Goal: Use online tool/utility: Utilize a website feature to perform a specific function

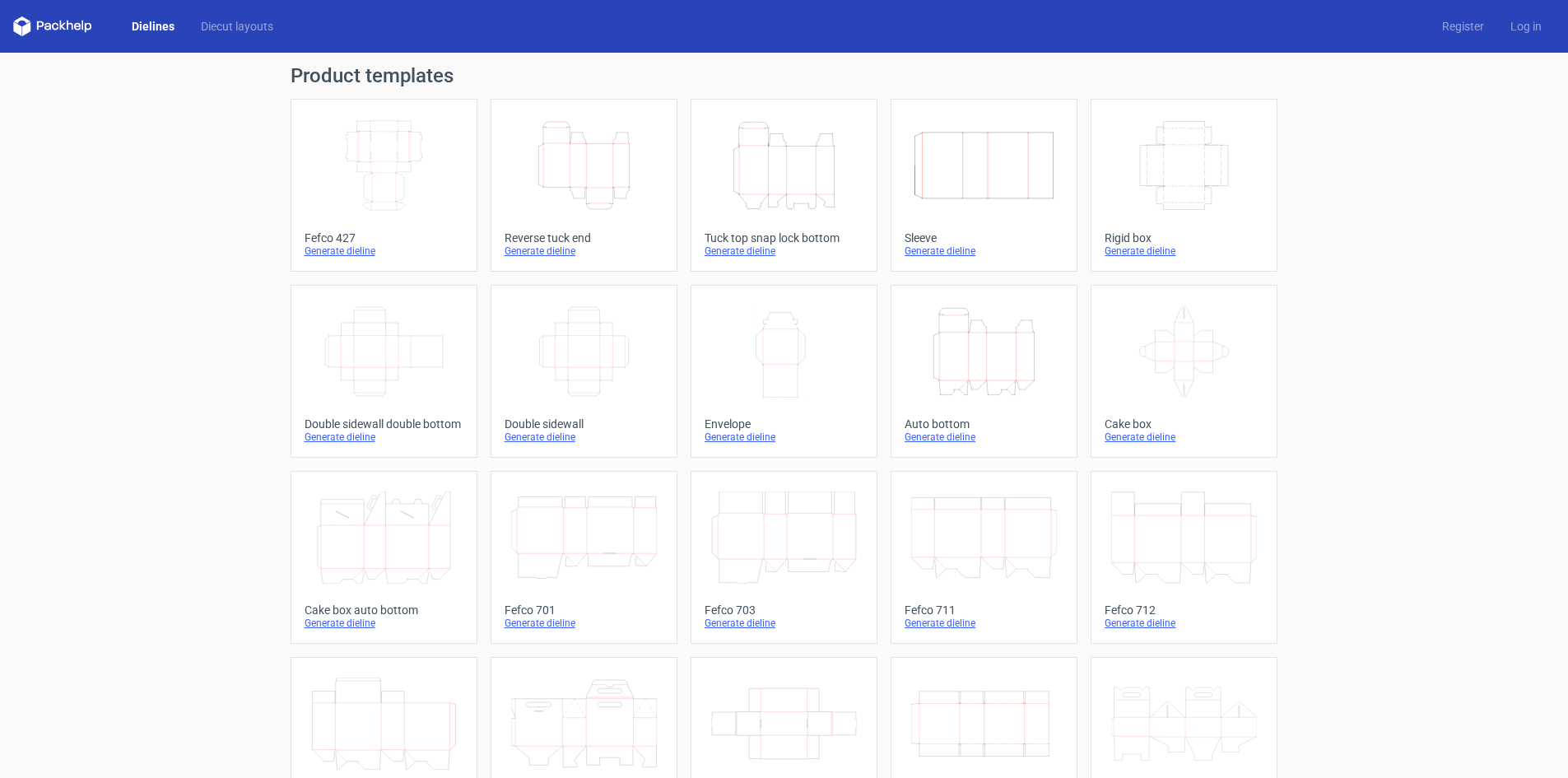
scroll to position [2, 0]
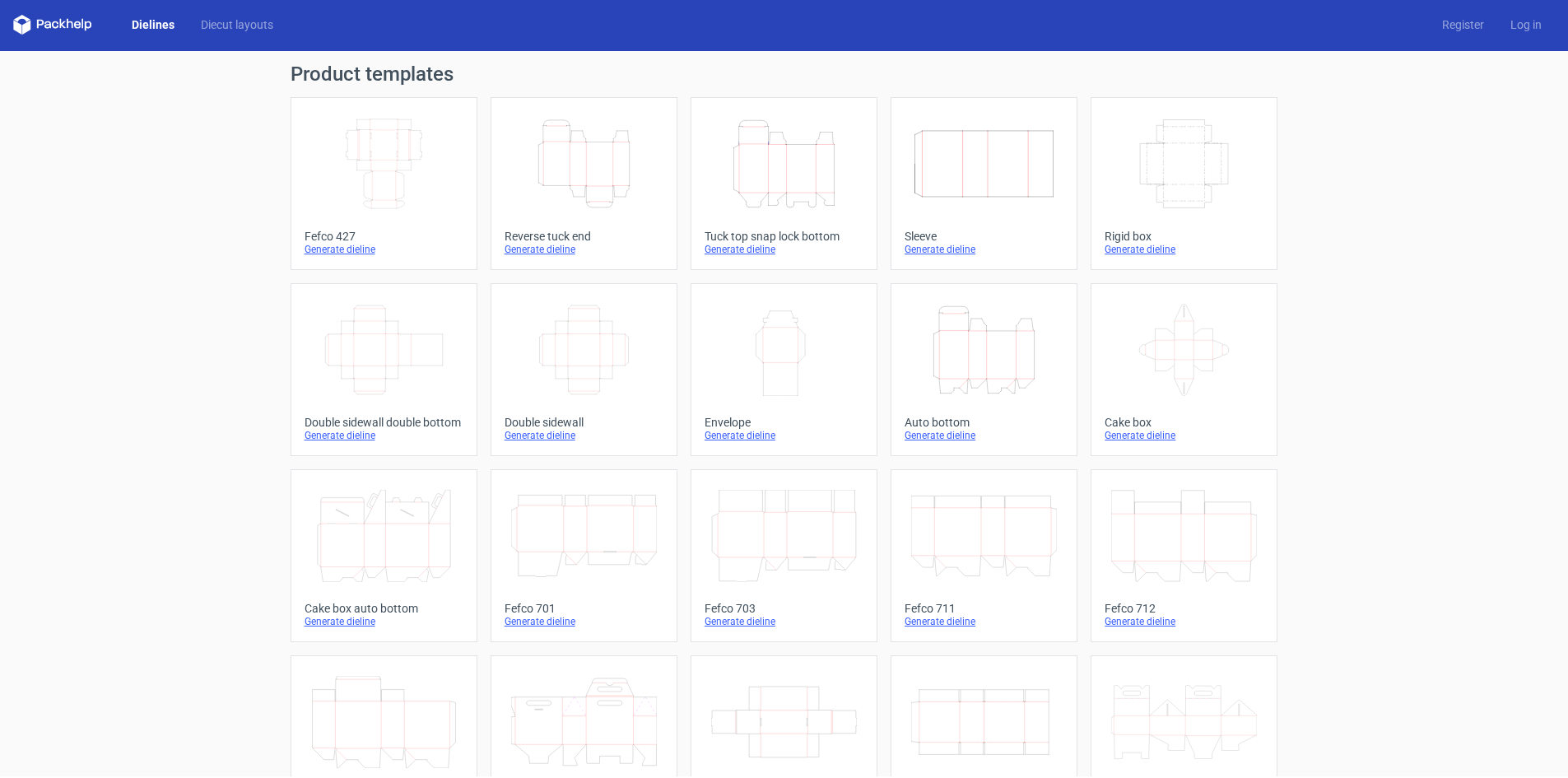
click at [1131, 208] on icon "Width Depth Height" at bounding box center [1184, 163] width 146 height 92
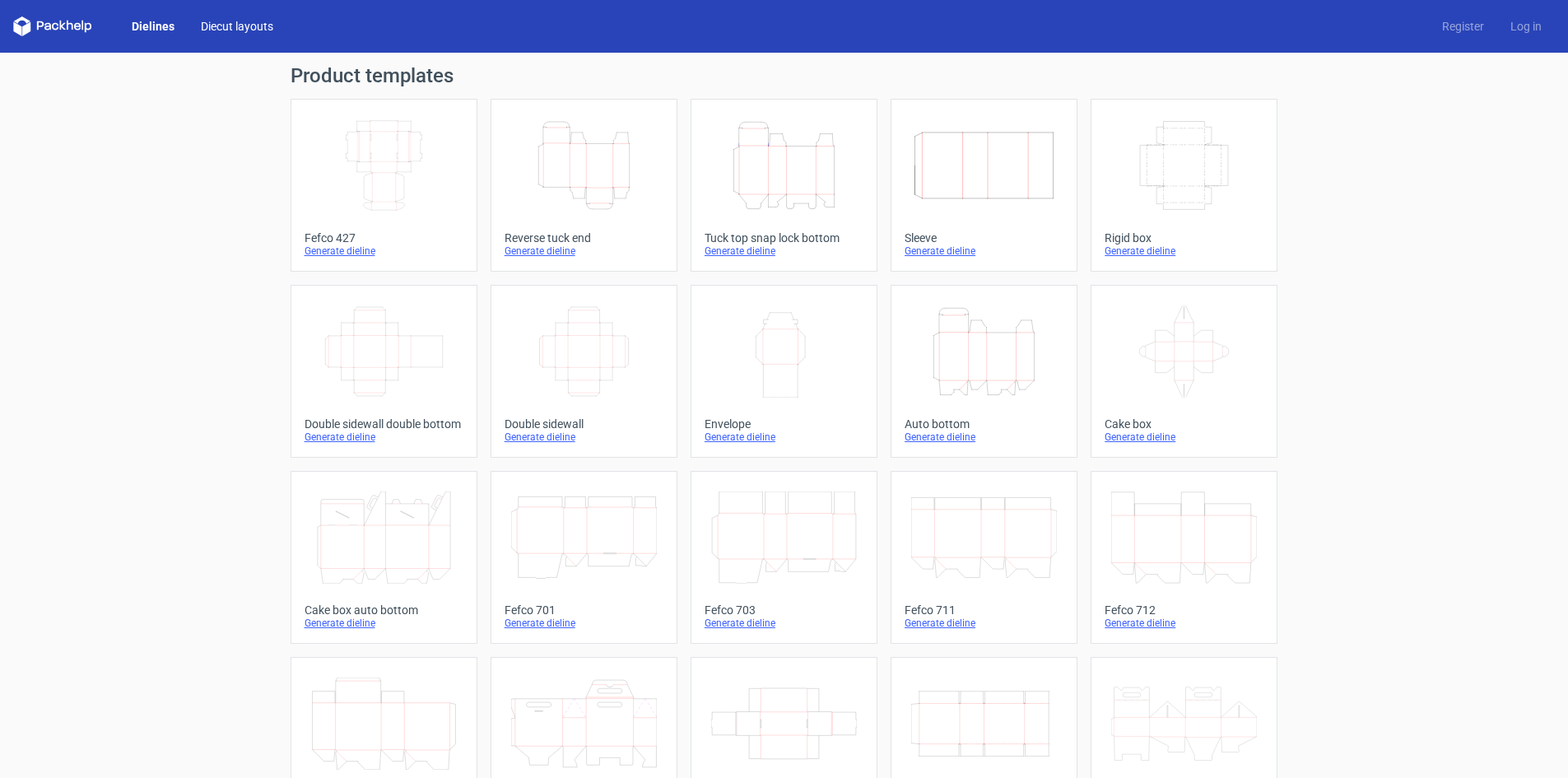
click at [242, 27] on link "Diecut layouts" at bounding box center [237, 26] width 99 height 16
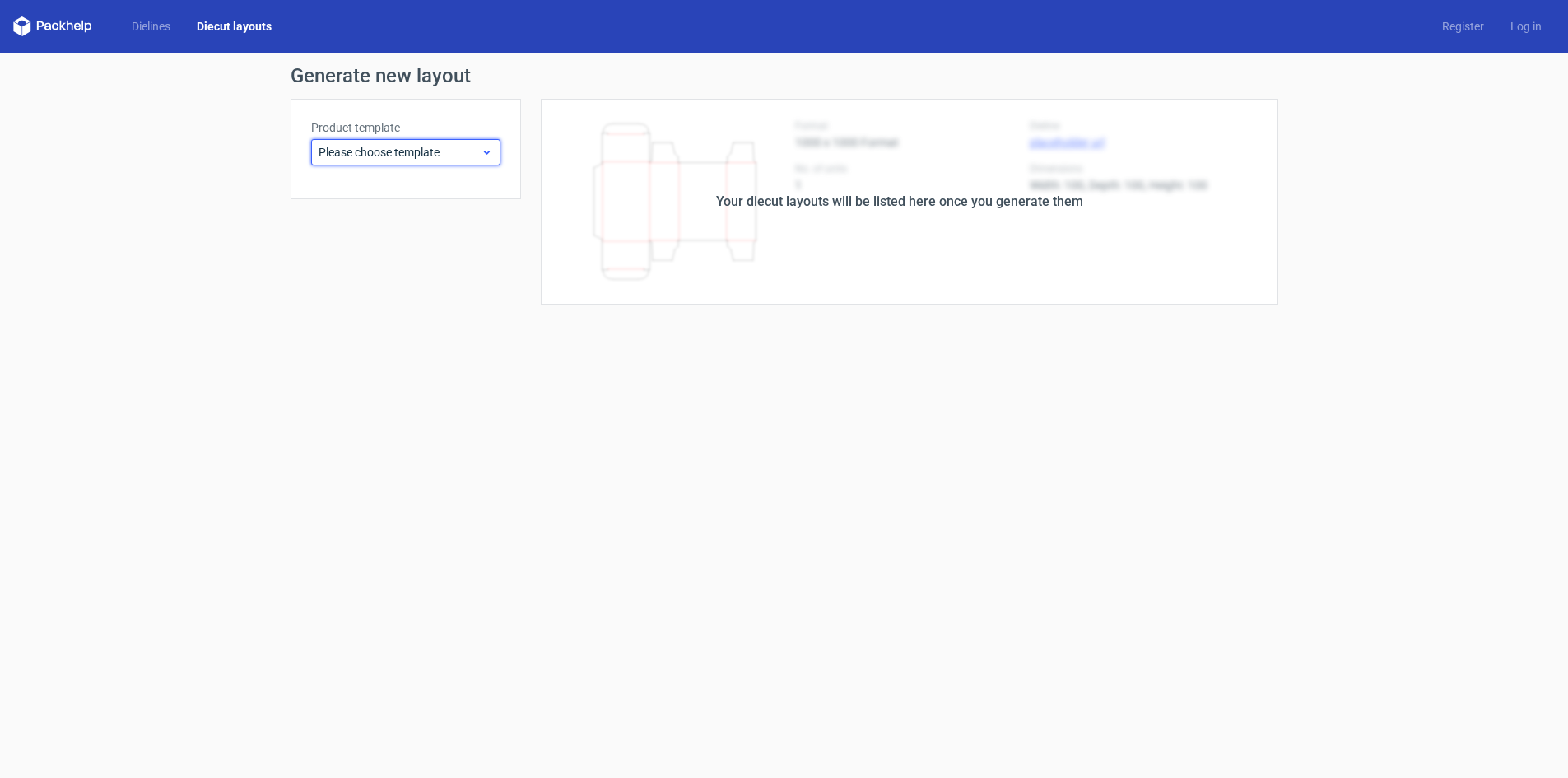
click at [454, 160] on span "Please choose template" at bounding box center [399, 152] width 162 height 16
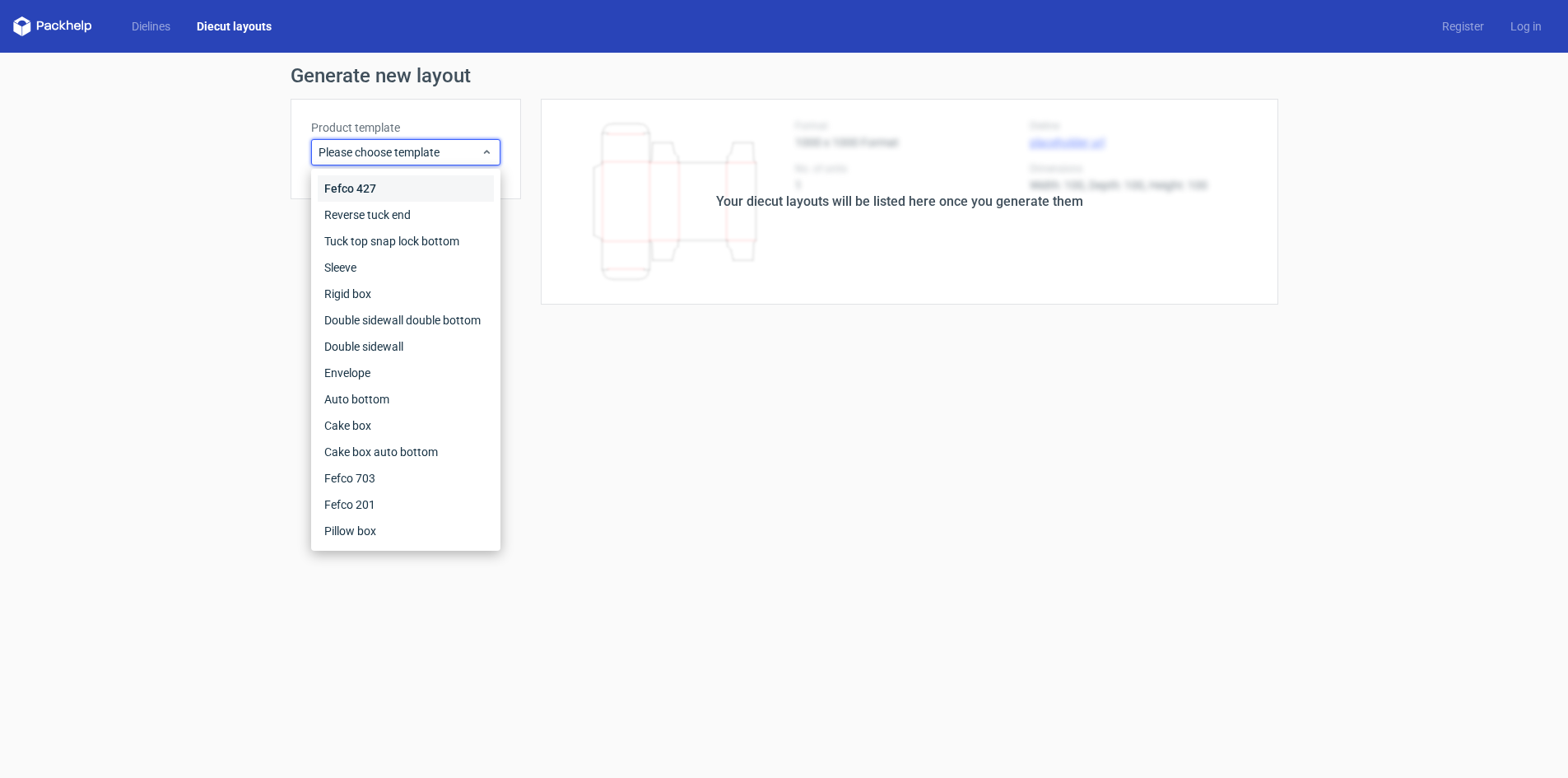
click at [423, 191] on div "Fefco 427" at bounding box center [405, 188] width 176 height 26
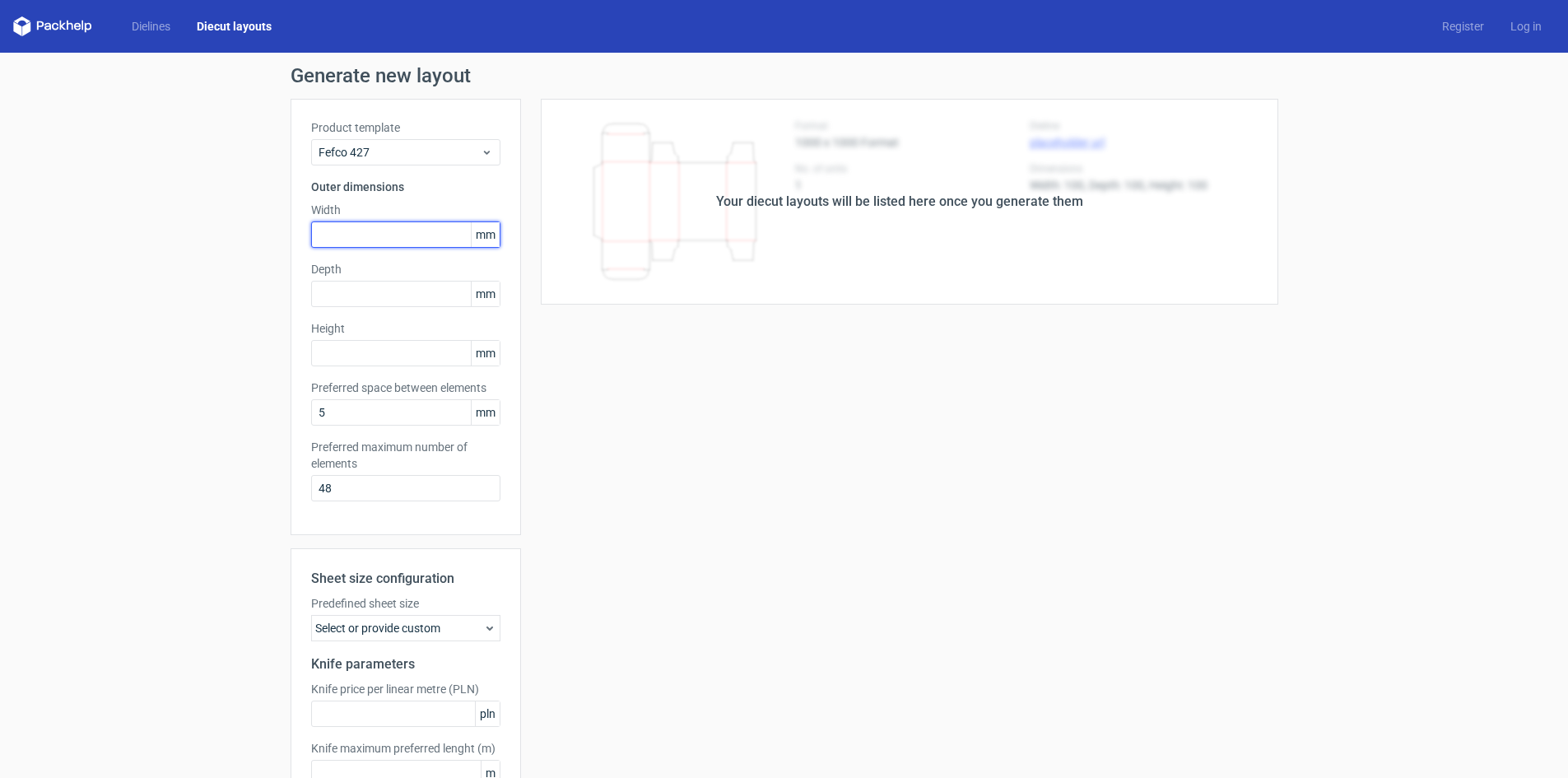
click at [376, 246] on input "text" at bounding box center [405, 234] width 189 height 26
type input "50"
click at [403, 298] on input "text" at bounding box center [405, 293] width 189 height 26
type input "50"
click at [350, 343] on input "text" at bounding box center [405, 352] width 189 height 26
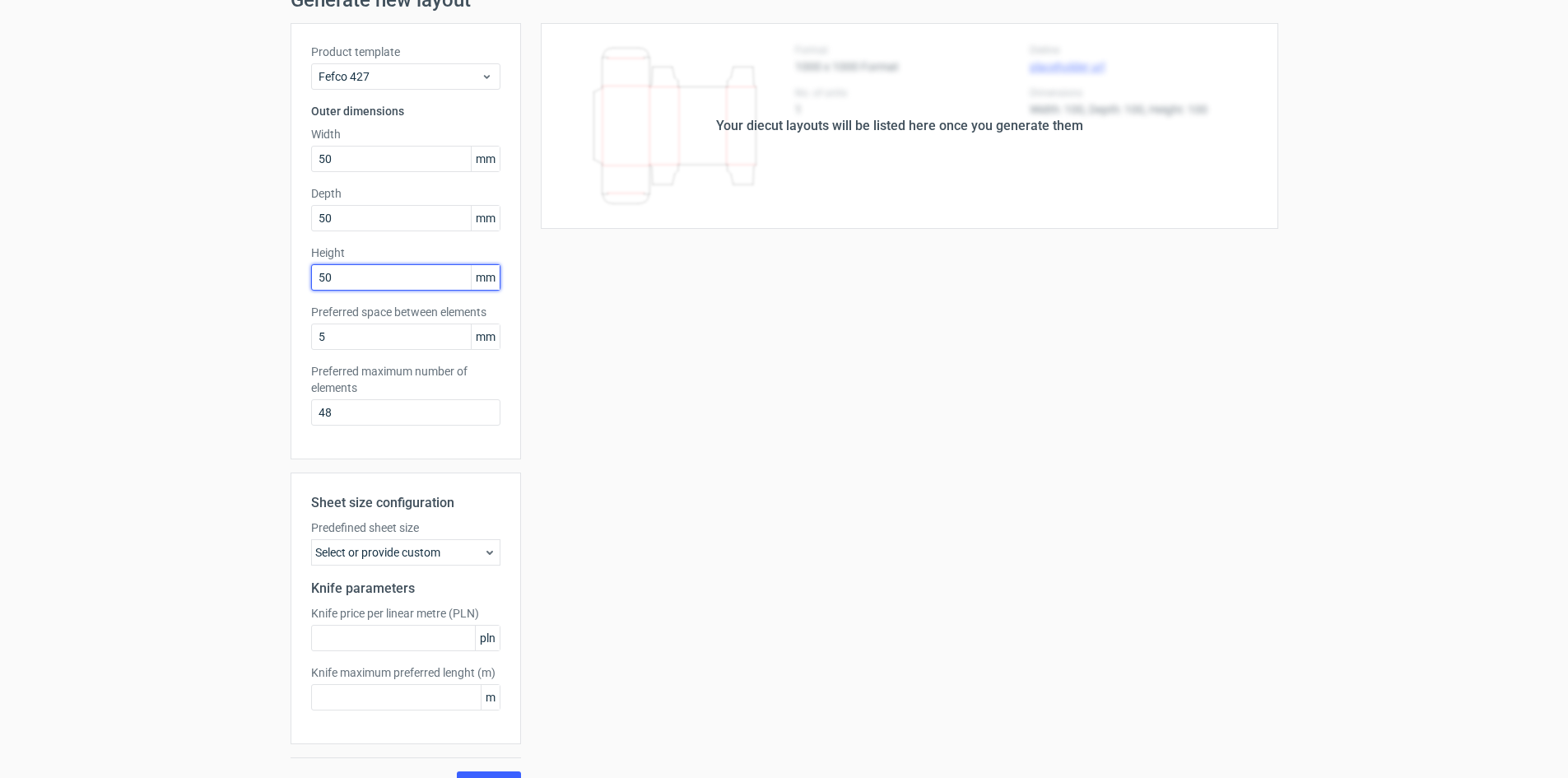
scroll to position [108, 0]
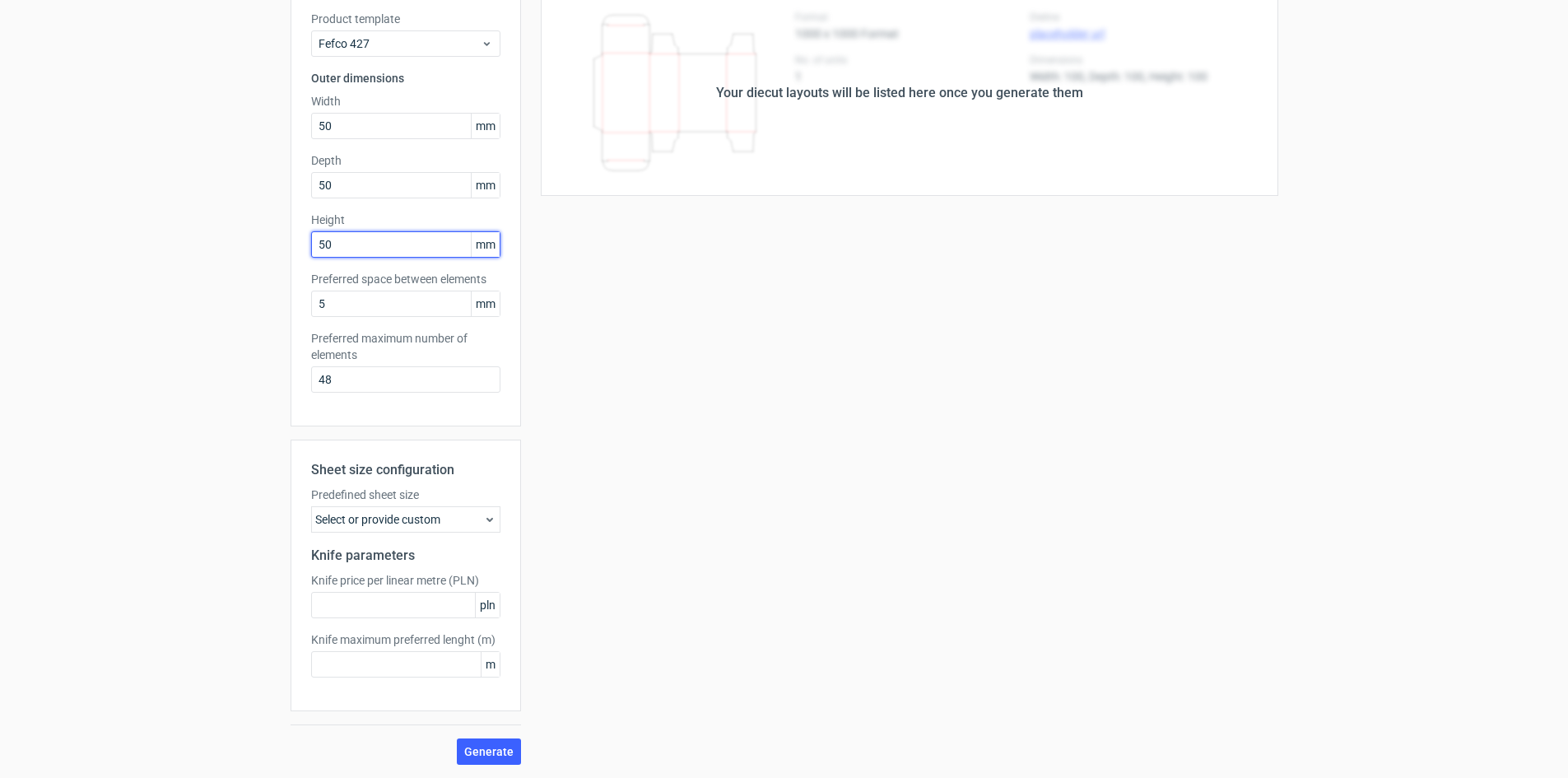
type input "50"
click at [437, 526] on div "Select or provide custom" at bounding box center [405, 519] width 189 height 26
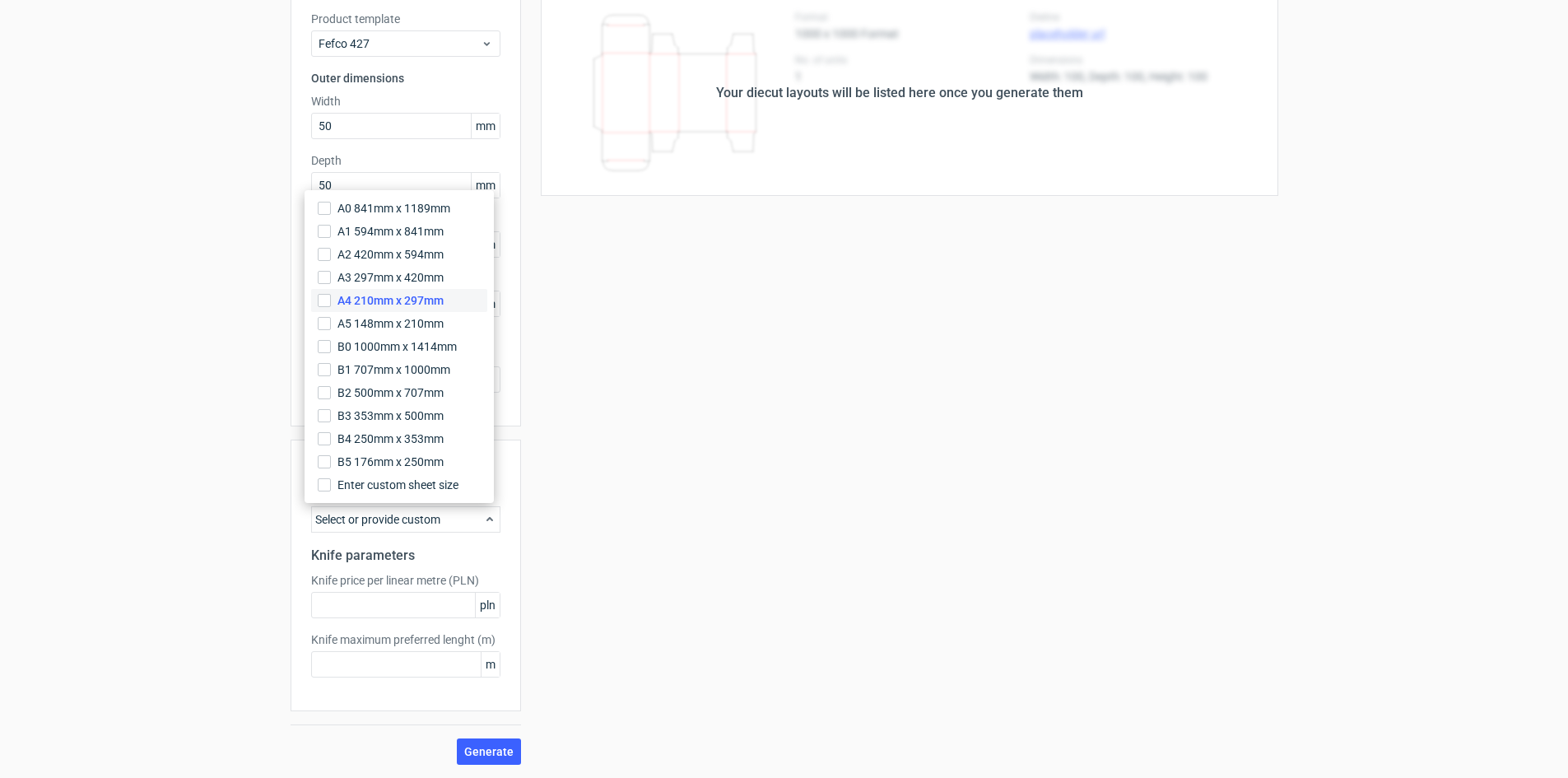
click at [365, 307] on span "A4 210mm x 297mm" at bounding box center [390, 300] width 106 height 16
click at [331, 307] on input "A4 210mm x 297mm" at bounding box center [324, 300] width 13 height 13
click at [196, 447] on div "Generate new layout Product template Fefco 427 Outer dimensions Width 50 mm Dep…" at bounding box center [784, 361] width 1568 height 834
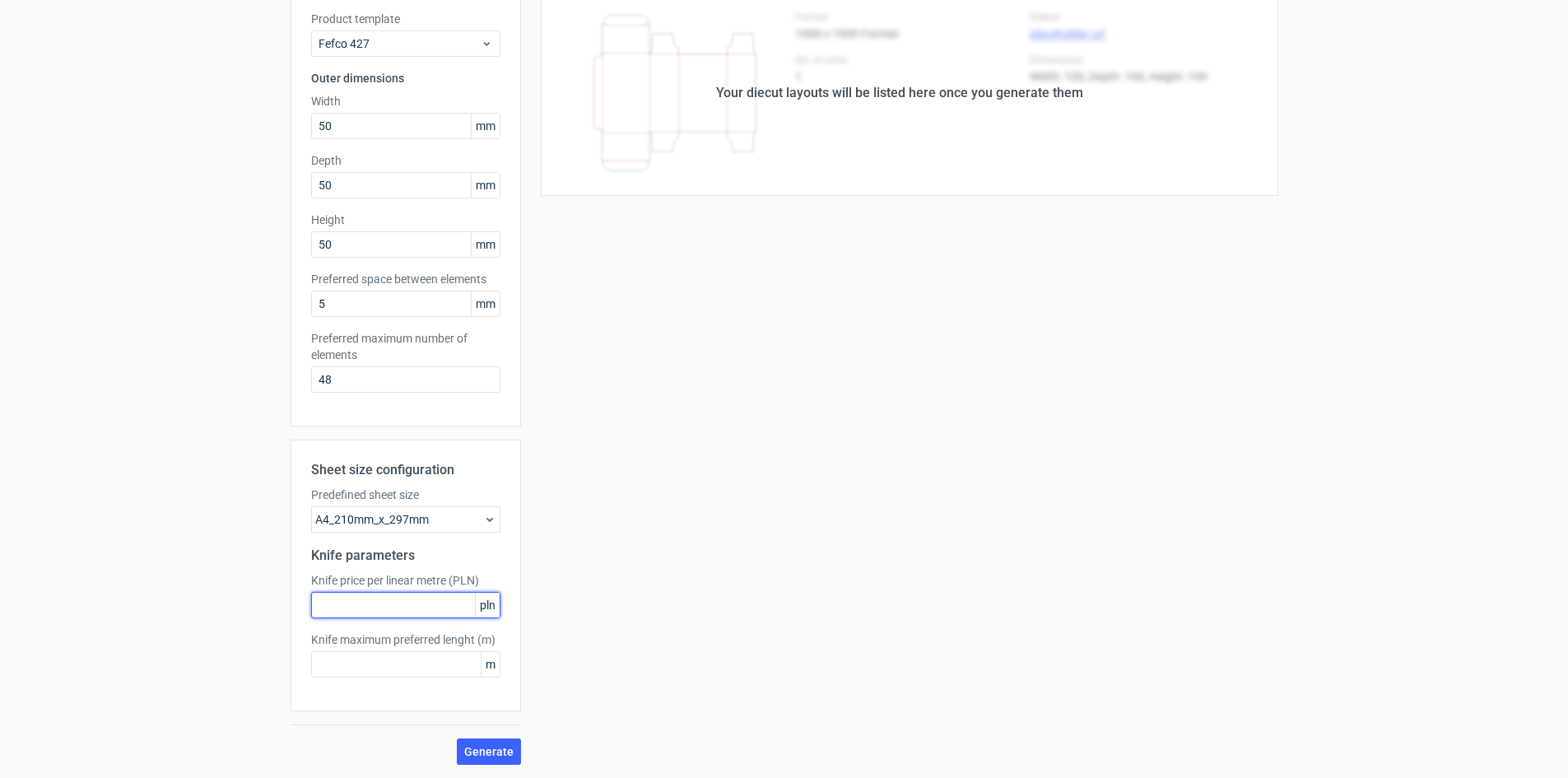
click at [378, 616] on input "text" at bounding box center [405, 604] width 189 height 26
click at [491, 762] on button "Generate" at bounding box center [489, 751] width 65 height 26
click at [394, 615] on input "text" at bounding box center [405, 604] width 189 height 26
type input "15"
click at [369, 649] on div "Knife maximum preferred lenght (m) m" at bounding box center [405, 653] width 189 height 46
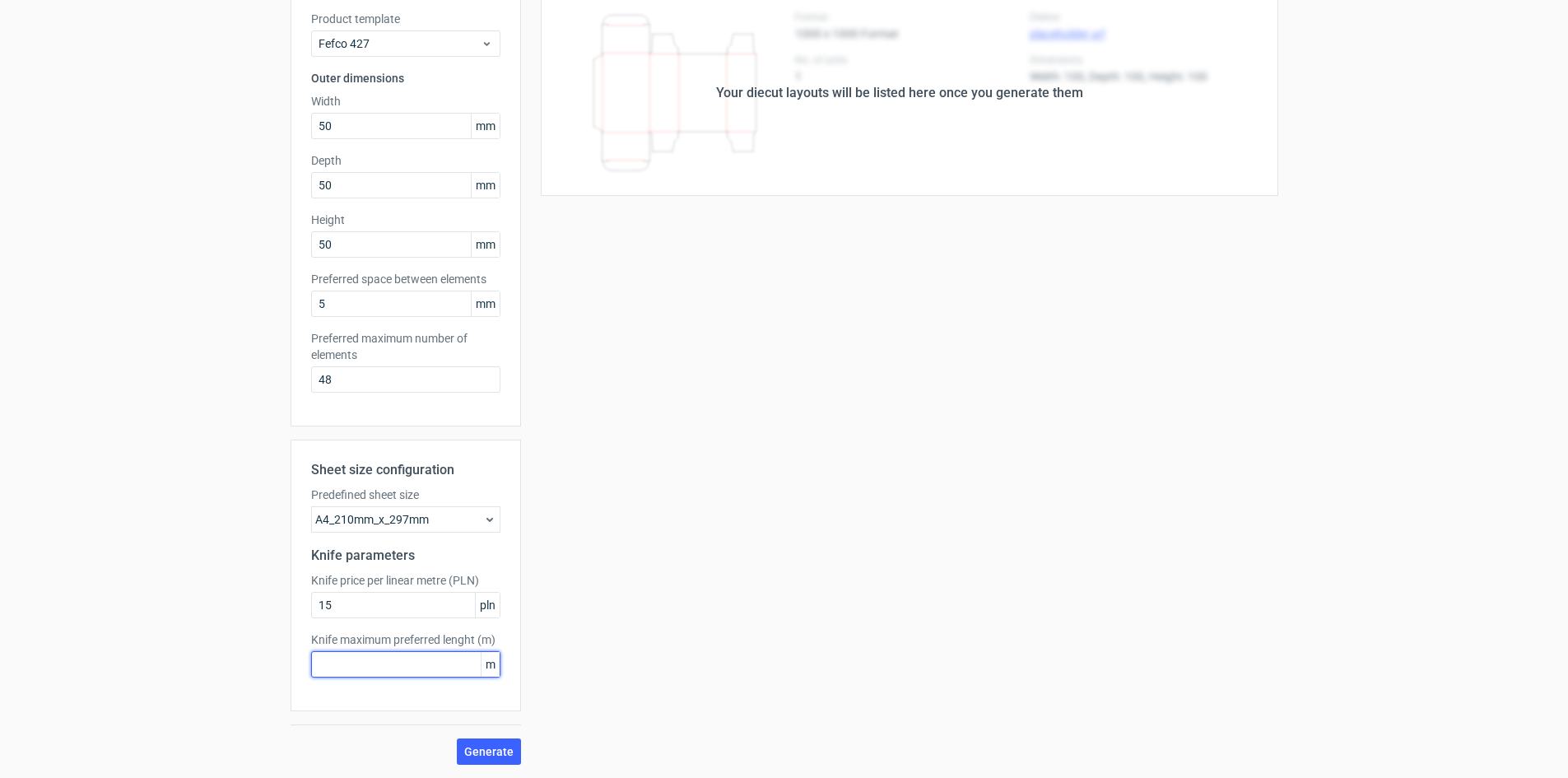
click at [364, 659] on input "text" at bounding box center [405, 663] width 189 height 26
type input "10"
click at [491, 743] on button "Generate" at bounding box center [489, 751] width 65 height 26
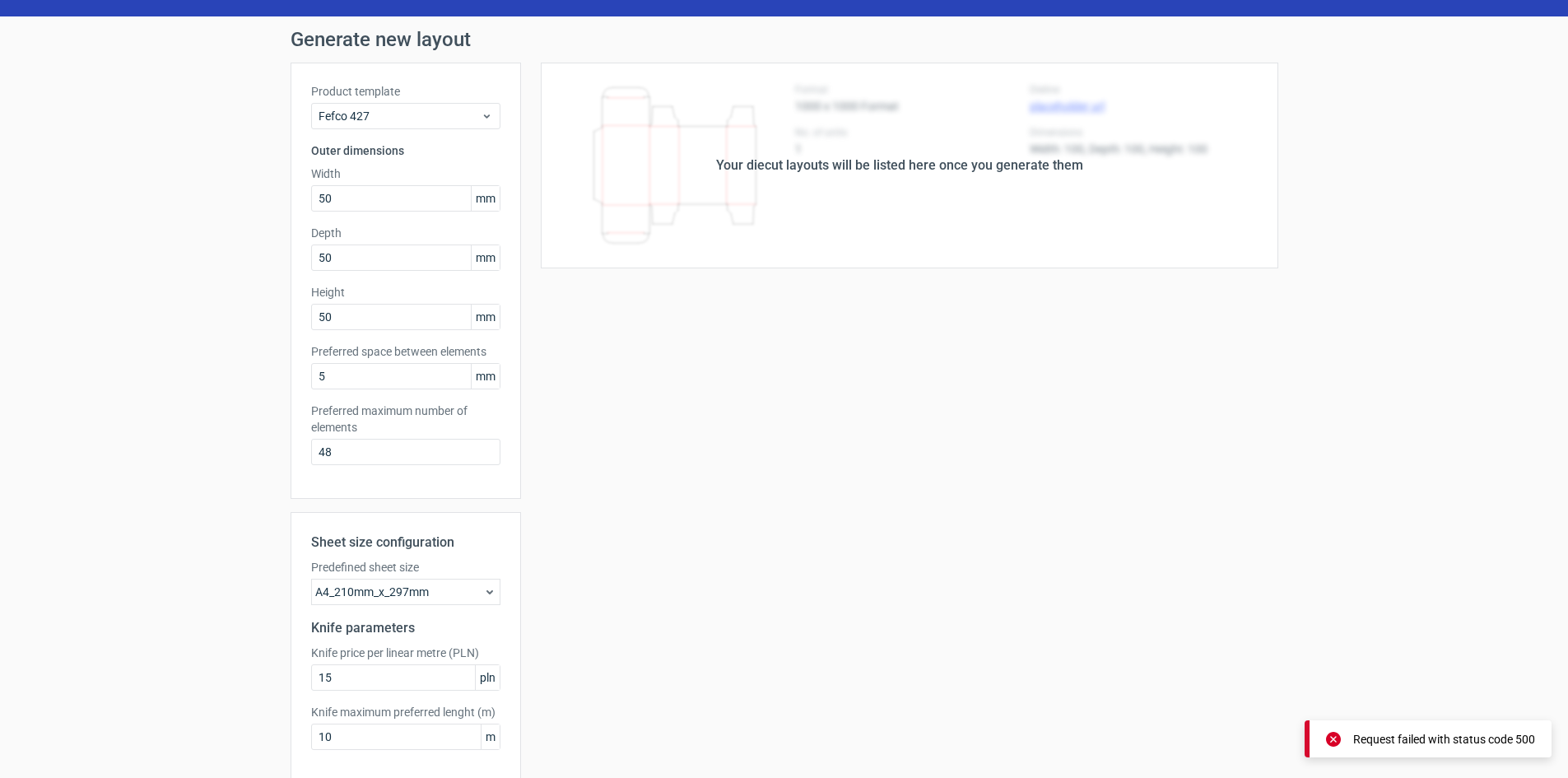
scroll to position [0, 0]
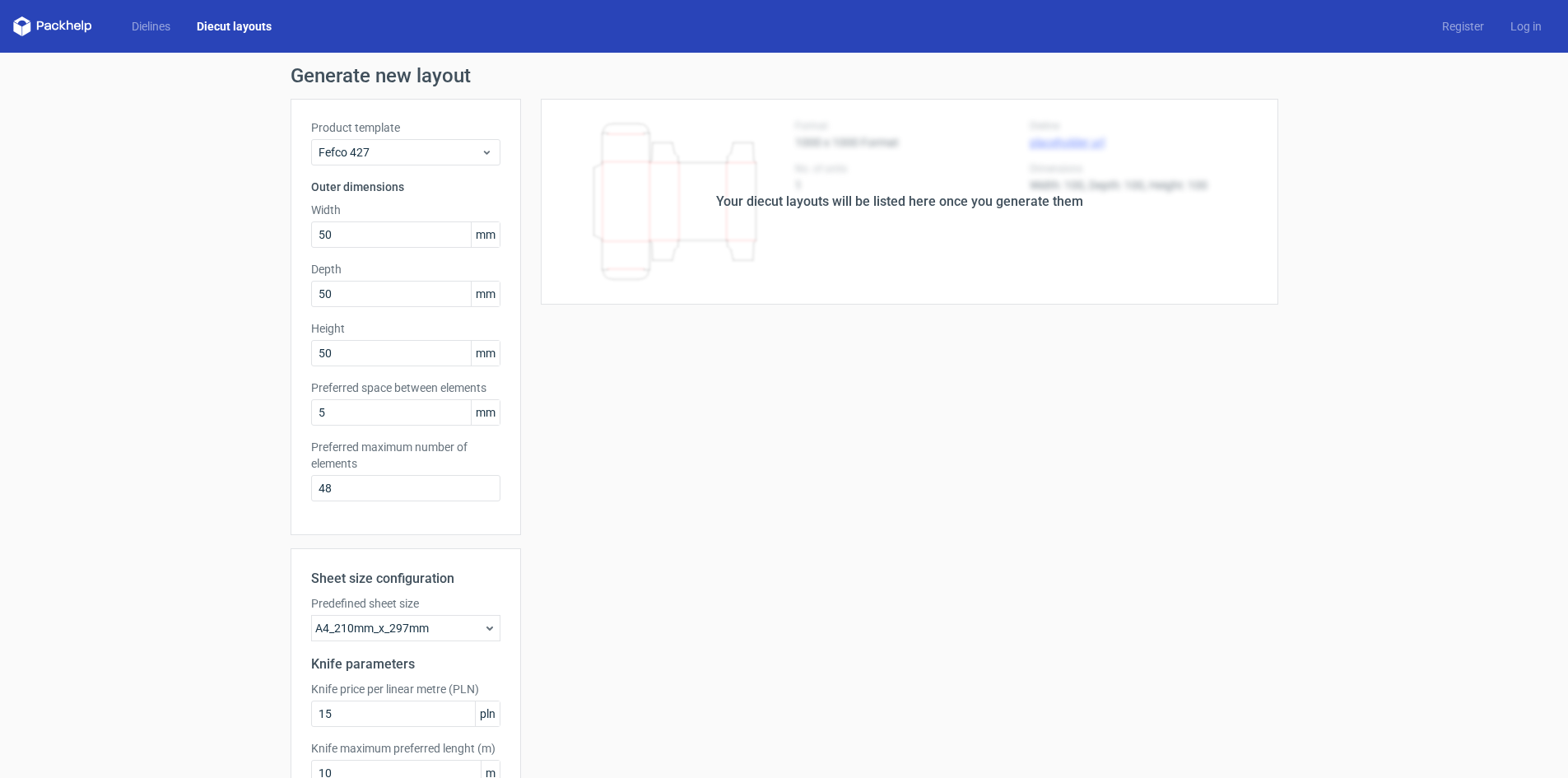
click at [909, 199] on div "Your diecut layouts will be listed here once you generate them" at bounding box center [900, 202] width 368 height 20
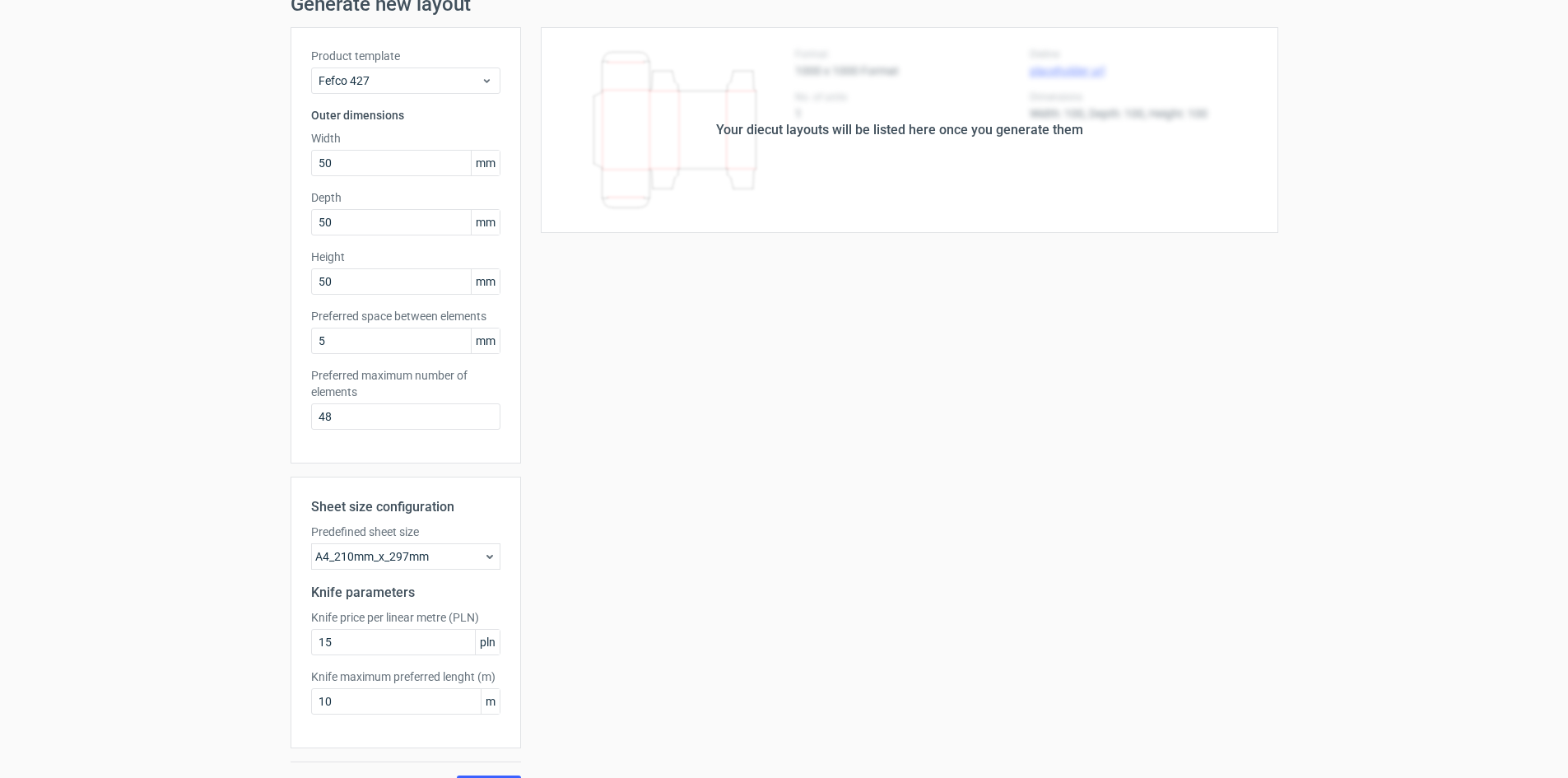
scroll to position [108, 0]
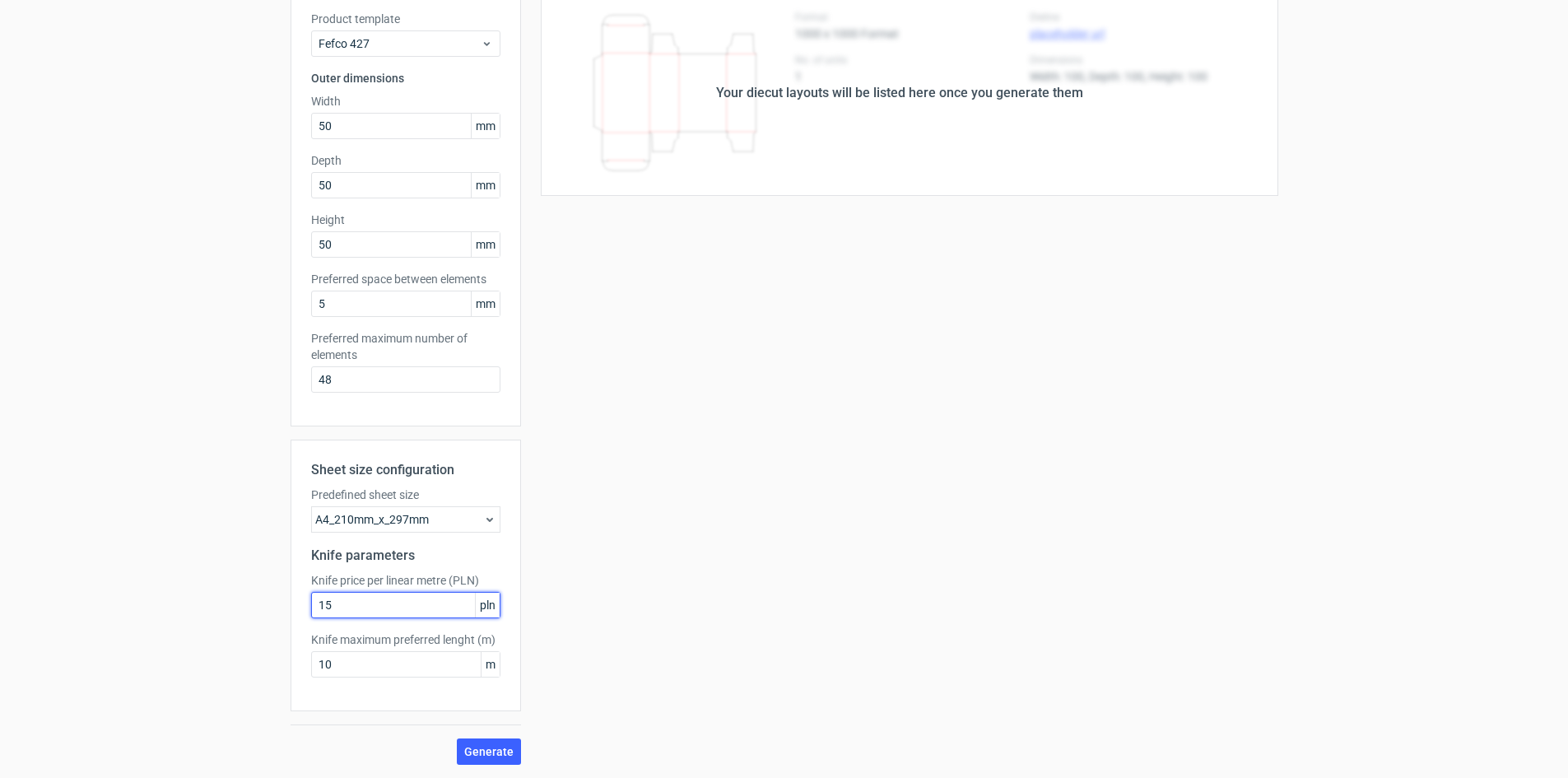
drag, startPoint x: 353, startPoint y: 604, endPoint x: 240, endPoint y: 580, distance: 115.5
click at [253, 601] on div "Generate new layout Product template Fefco 427 Outer dimensions Width 50 mm Dep…" at bounding box center [784, 361] width 1568 height 834
type input "100"
drag, startPoint x: 340, startPoint y: 666, endPoint x: 226, endPoint y: 658, distance: 114.3
click at [226, 658] on div "Generate new layout Product template Fefco 427 Outer dimensions Width 50 mm Dep…" at bounding box center [784, 361] width 1568 height 834
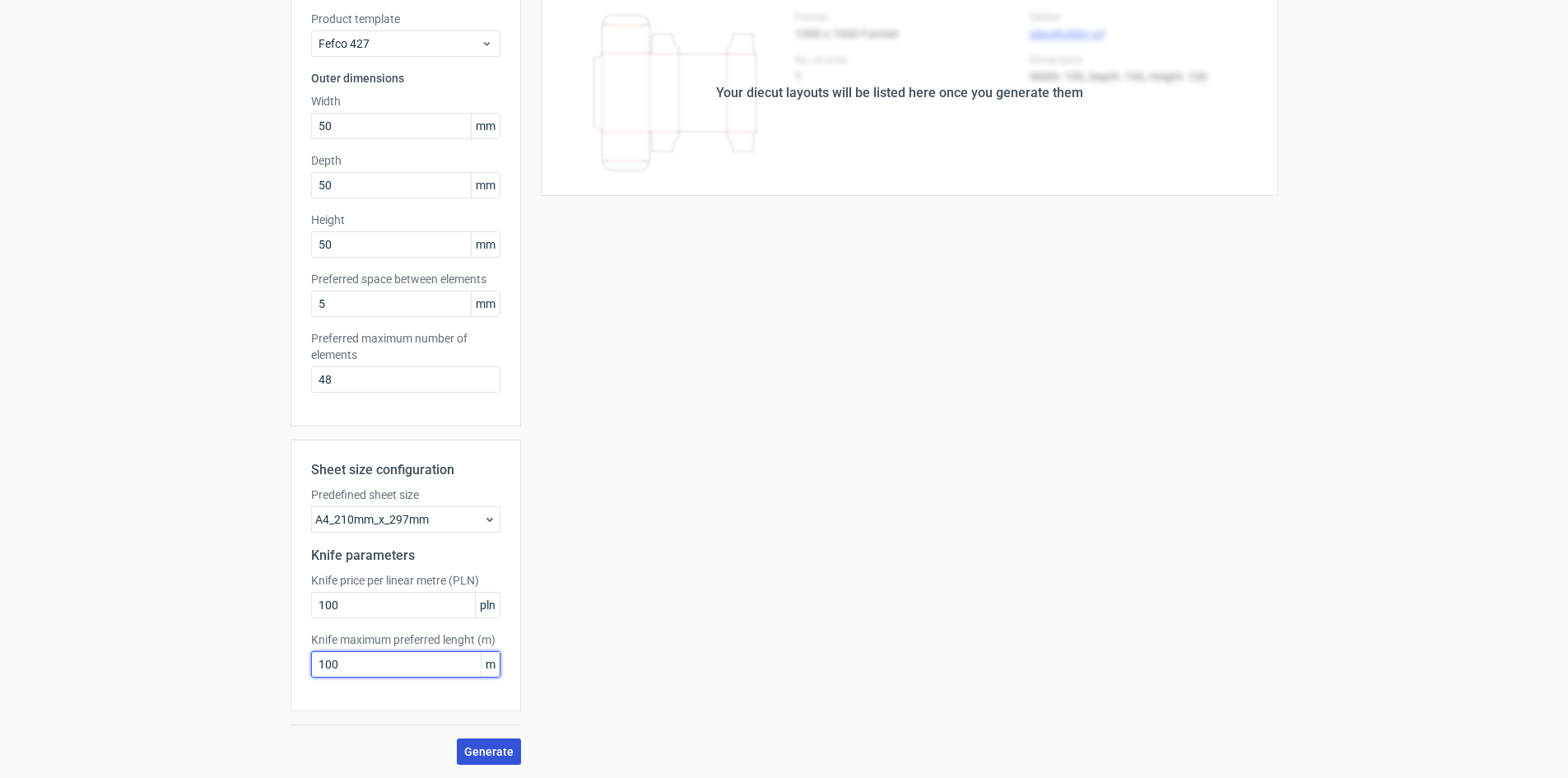
type input "100"
click at [488, 754] on span "Generate" at bounding box center [489, 751] width 49 height 12
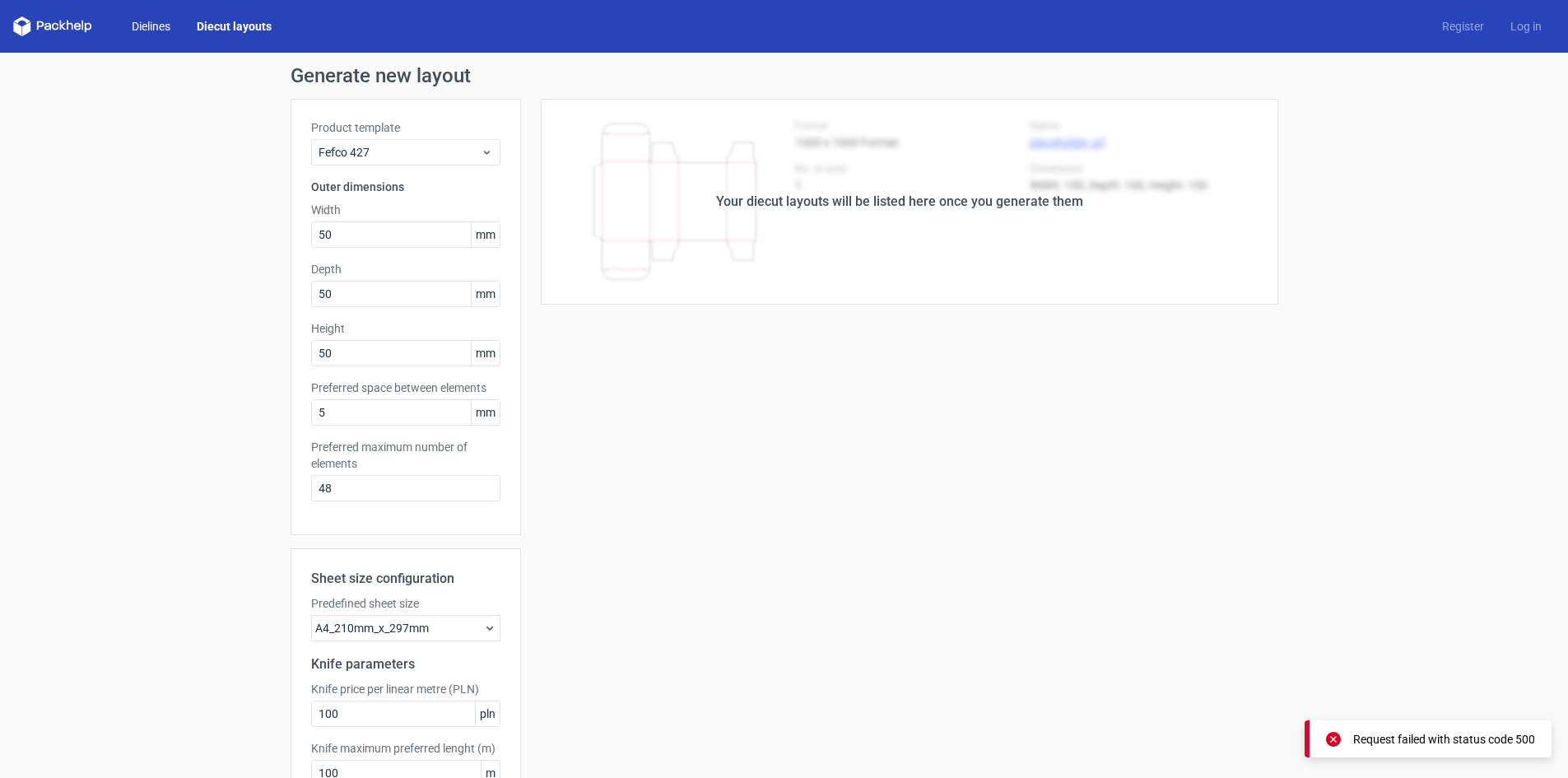
click at [143, 25] on link "Dielines" at bounding box center [151, 26] width 65 height 16
